Goal: Task Accomplishment & Management: Use online tool/utility

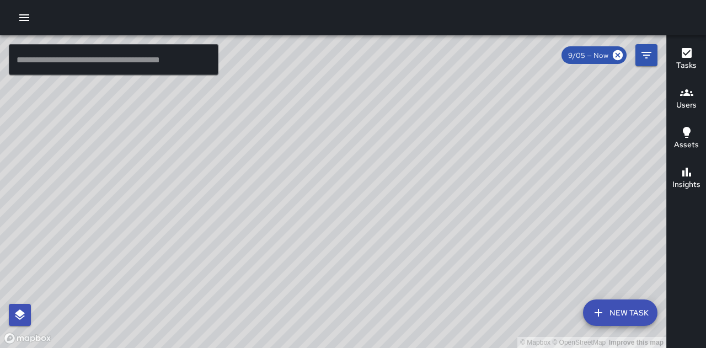
click at [19, 14] on icon "button" at bounding box center [24, 17] width 13 height 13
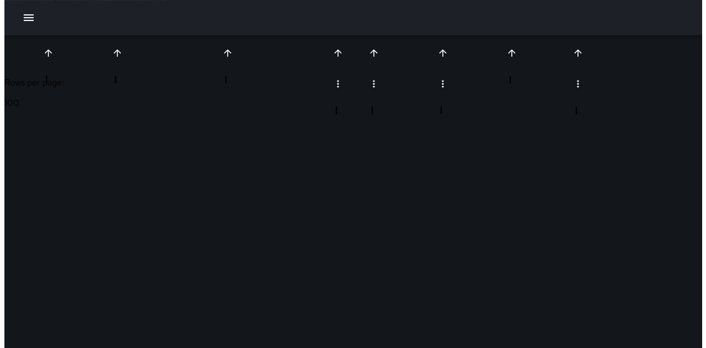
scroll to position [607, 97]
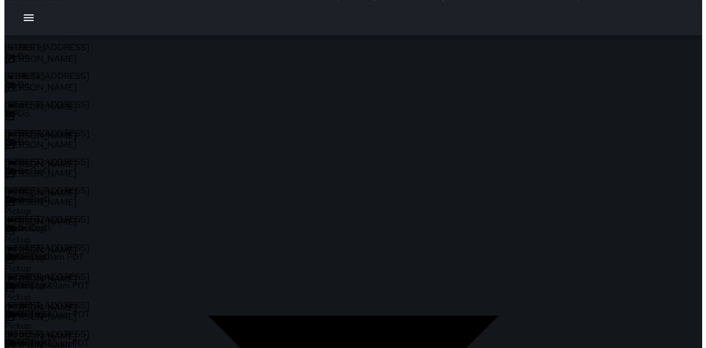
scroll to position [0, 0]
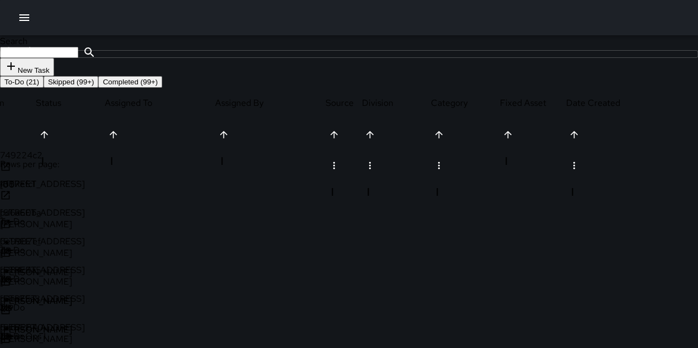
click at [28, 17] on icon "button" at bounding box center [24, 17] width 10 height 7
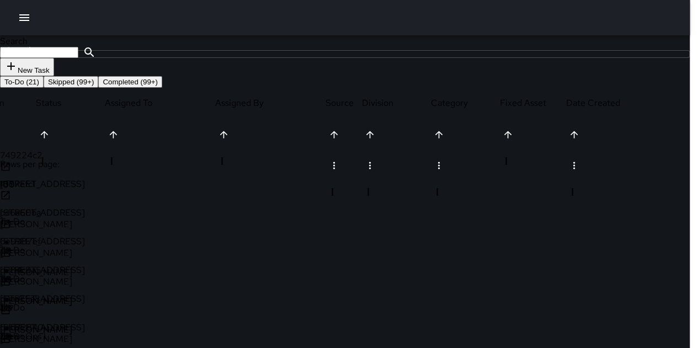
scroll to position [9, 9]
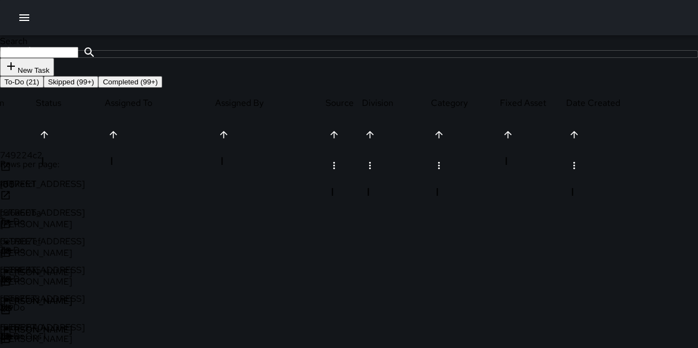
click at [24, 17] on icon "button" at bounding box center [24, 17] width 13 height 13
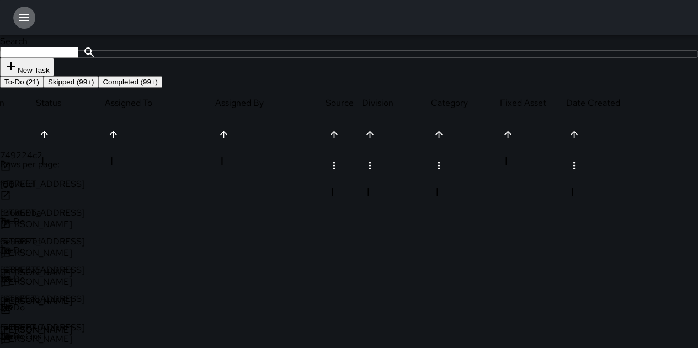
click at [25, 20] on icon "button" at bounding box center [24, 17] width 10 height 7
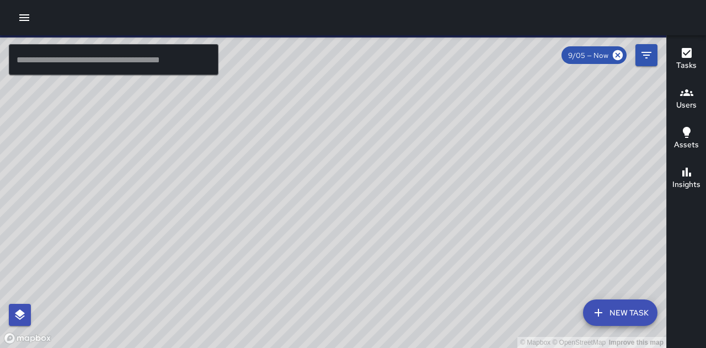
drag, startPoint x: 508, startPoint y: 241, endPoint x: 501, endPoint y: 217, distance: 25.3
click at [501, 217] on div "© Mapbox © OpenStreetMap Improve this map" at bounding box center [333, 191] width 666 height 313
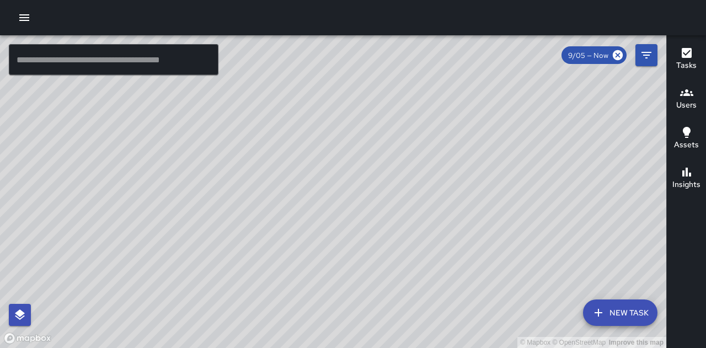
drag, startPoint x: 501, startPoint y: 222, endPoint x: 474, endPoint y: 250, distance: 38.6
drag, startPoint x: 474, startPoint y: 250, endPoint x: 429, endPoint y: 49, distance: 206.3
click at [429, 49] on div "© Mapbox © OpenStreetMap Improve this map" at bounding box center [333, 191] width 666 height 313
